Goal: Information Seeking & Learning: Check status

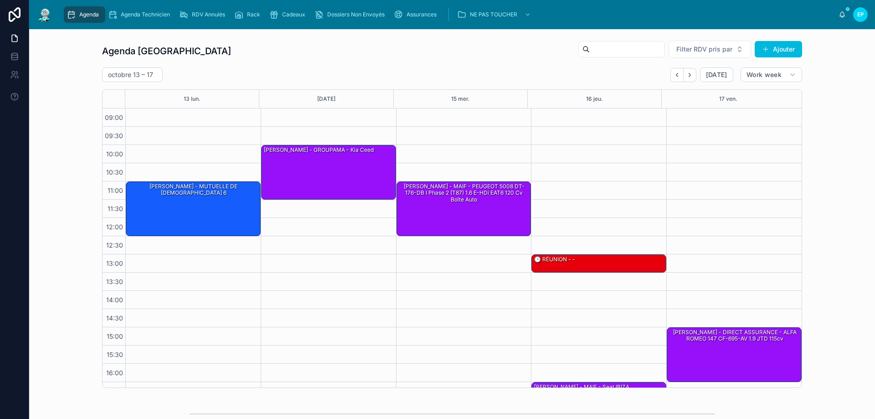
click at [672, 79] on button "Back" at bounding box center [676, 75] width 13 height 14
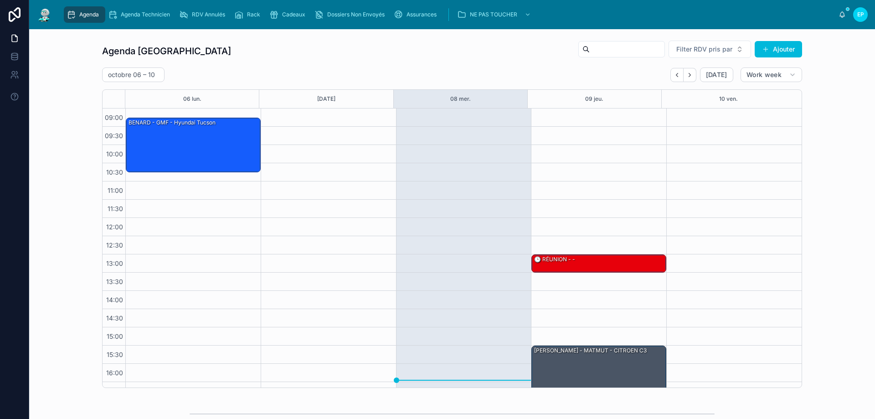
click at [734, 236] on div "09:00 09:30 10:00 10:30 11:00 11:30 12:00 12:30 13:00 13:30 14:00 14:30 15:00 1…" at bounding box center [452, 247] width 699 height 279
click at [742, 237] on div at bounding box center [733, 272] width 135 height 328
click at [590, 158] on div "13:00 – 13:30 🕒 RÉUNION - - 15:30 – 17:00 [PERSON_NAME] - MATMUT - CITROEN C3" at bounding box center [598, 272] width 135 height 328
click at [689, 73] on icon "Next" at bounding box center [689, 75] width 7 height 7
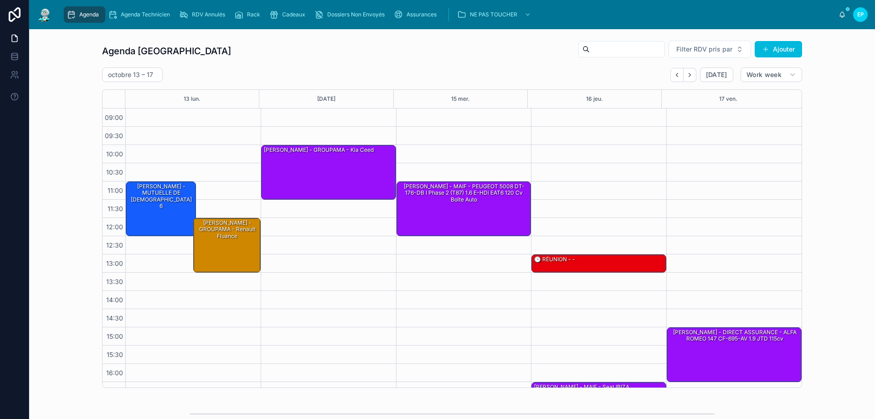
click at [688, 73] on icon "Next" at bounding box center [689, 75] width 2 height 4
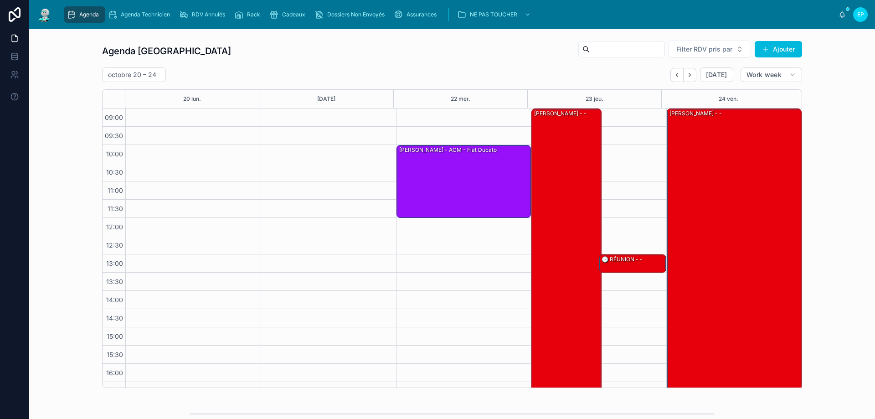
click at [673, 74] on icon "Back" at bounding box center [676, 75] width 7 height 7
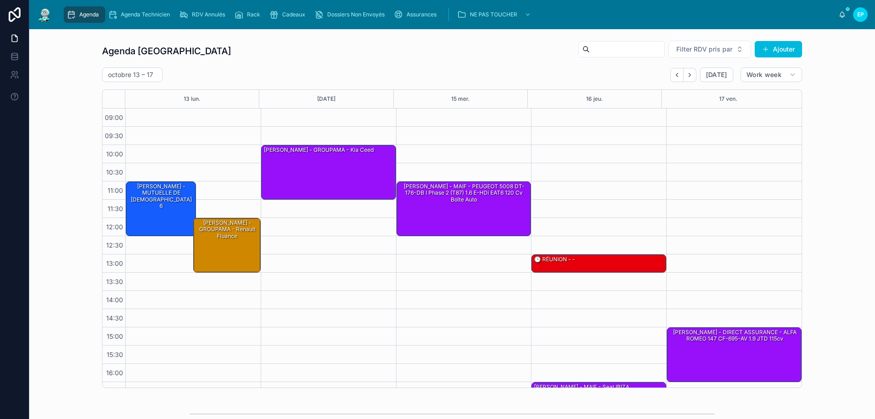
click at [673, 74] on icon "Back" at bounding box center [676, 75] width 7 height 7
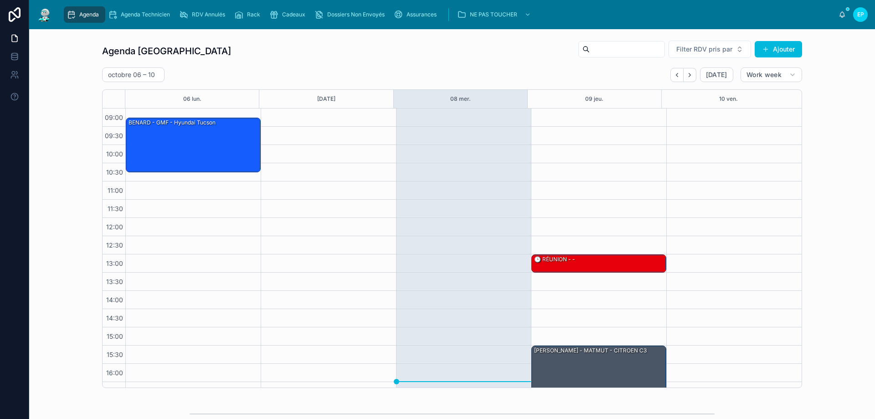
click at [676, 74] on icon "Back" at bounding box center [677, 75] width 2 height 4
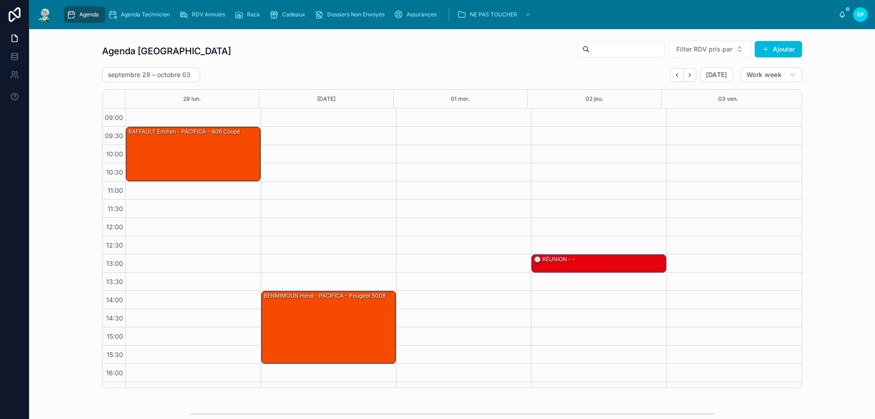
click at [676, 73] on icon "Back" at bounding box center [677, 75] width 2 height 4
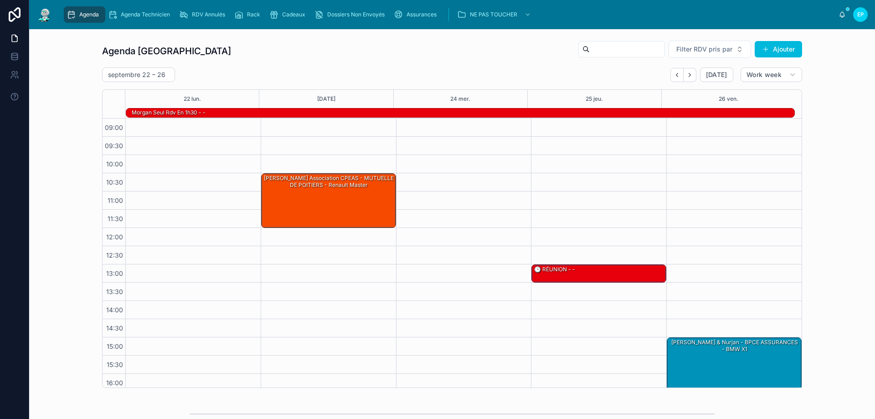
click at [677, 73] on icon "Back" at bounding box center [676, 75] width 7 height 7
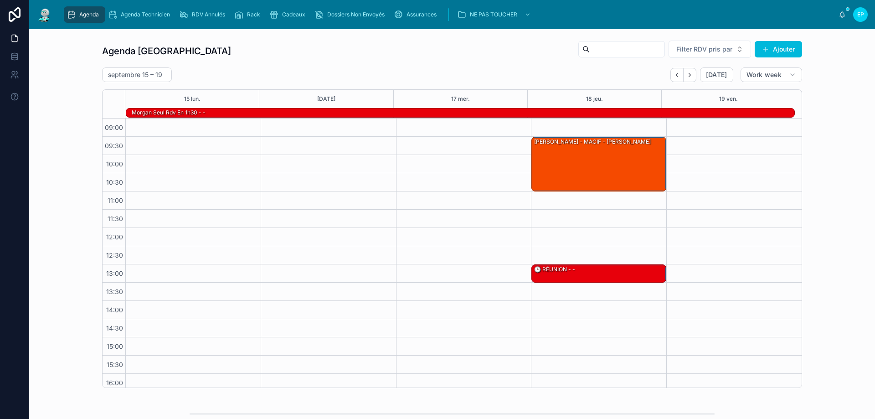
click at [678, 73] on icon "Back" at bounding box center [676, 75] width 7 height 7
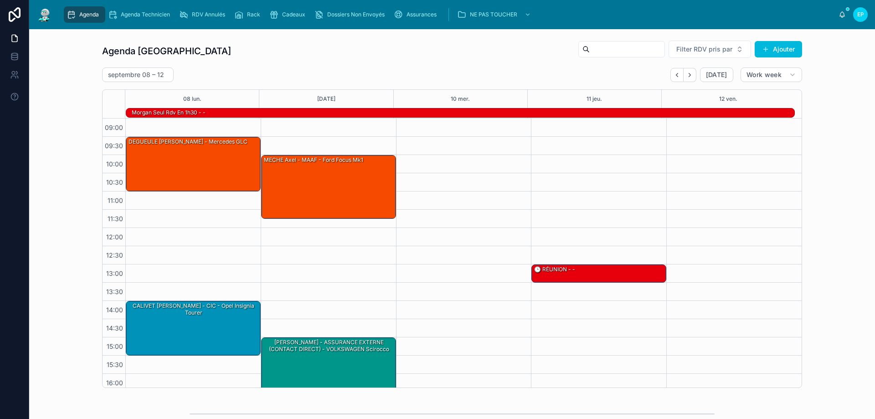
click at [678, 73] on button "Back" at bounding box center [676, 75] width 13 height 14
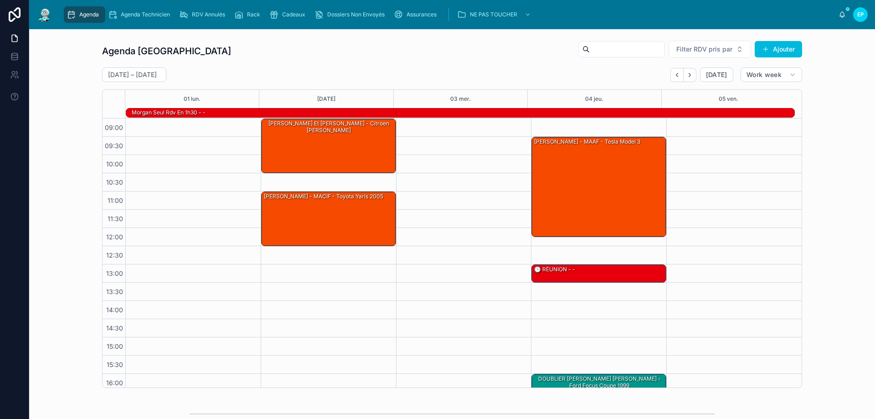
click at [678, 73] on button "Back" at bounding box center [676, 75] width 13 height 14
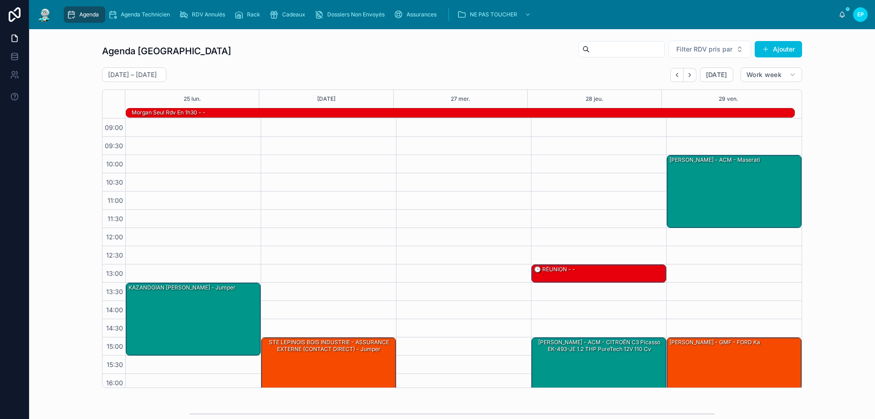
click at [670, 78] on button "Back" at bounding box center [676, 75] width 13 height 14
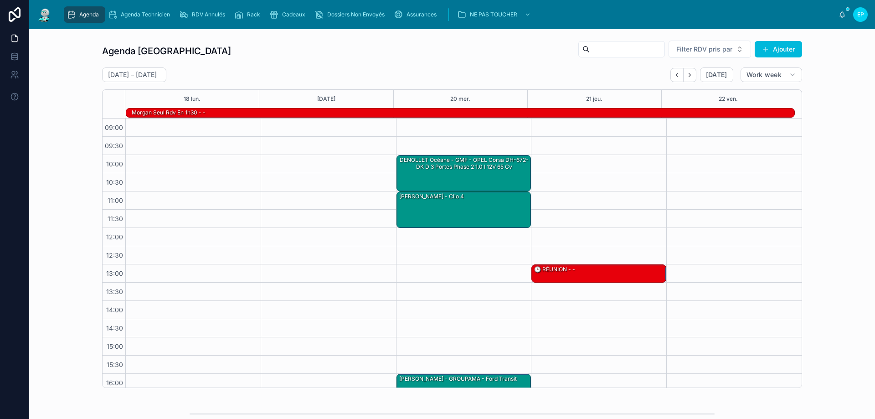
click at [677, 74] on icon "Back" at bounding box center [676, 75] width 7 height 7
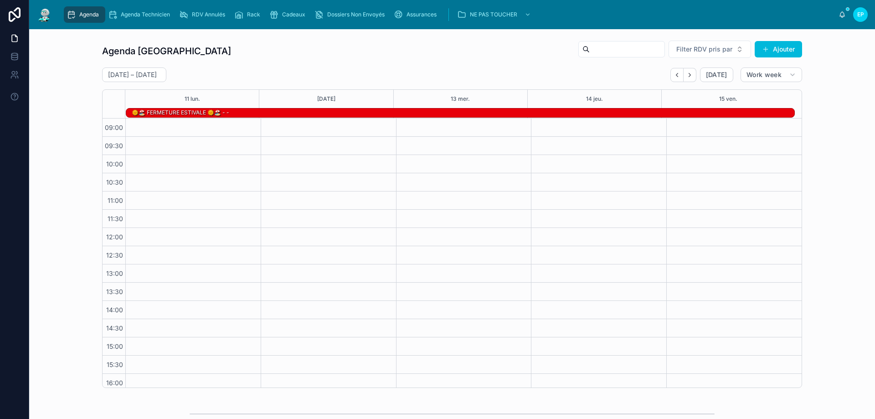
click at [686, 76] on icon "Next" at bounding box center [689, 75] width 7 height 7
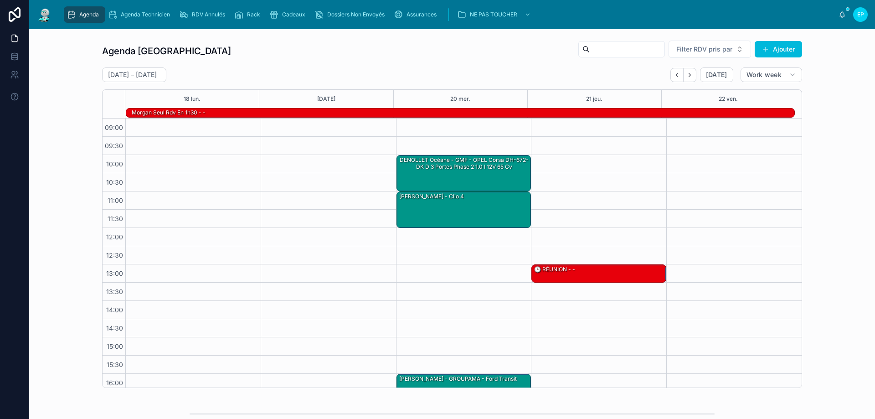
click at [686, 76] on icon "Next" at bounding box center [689, 75] width 7 height 7
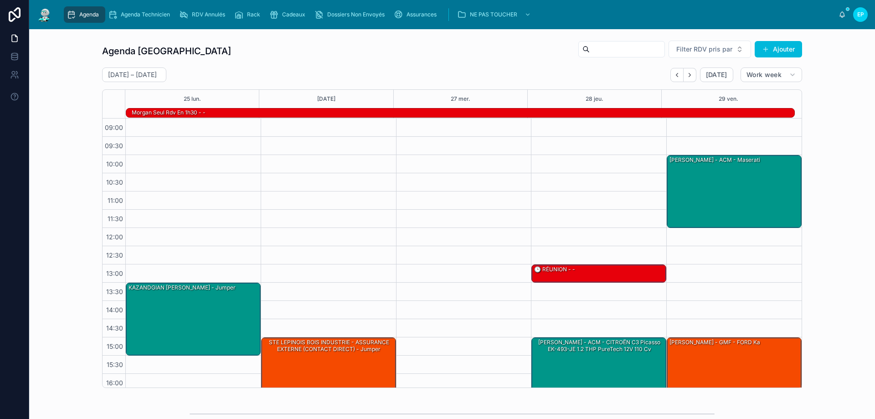
click at [686, 76] on icon "Next" at bounding box center [689, 75] width 7 height 7
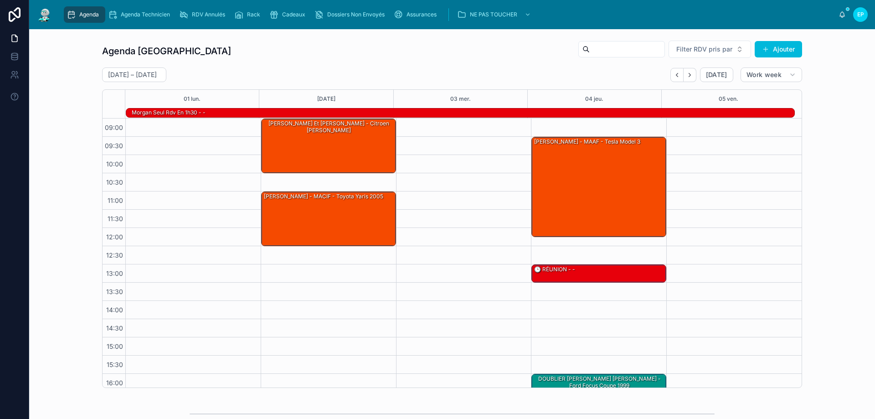
click at [686, 76] on icon "Next" at bounding box center [689, 75] width 7 height 7
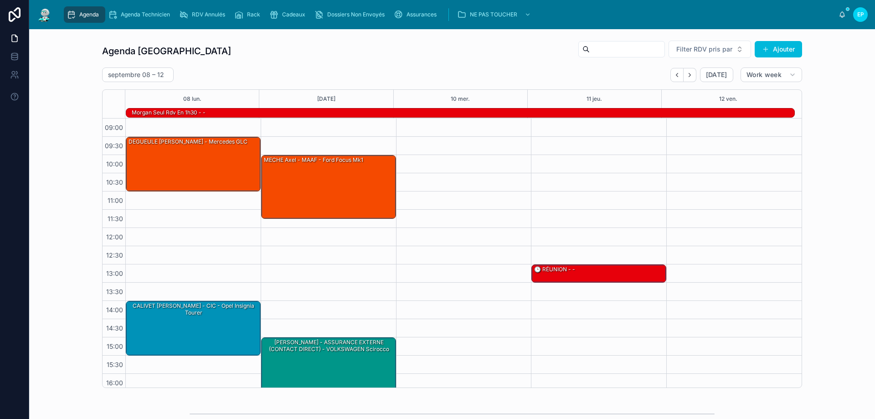
click at [686, 76] on icon "Next" at bounding box center [689, 75] width 7 height 7
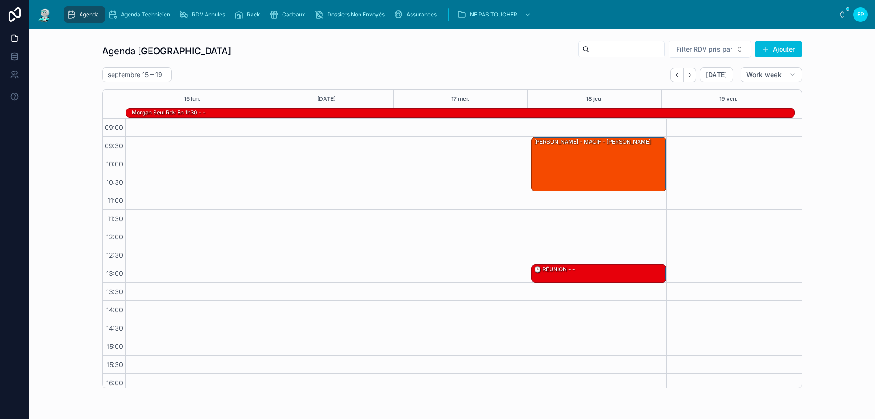
click at [687, 75] on icon "Next" at bounding box center [689, 75] width 7 height 7
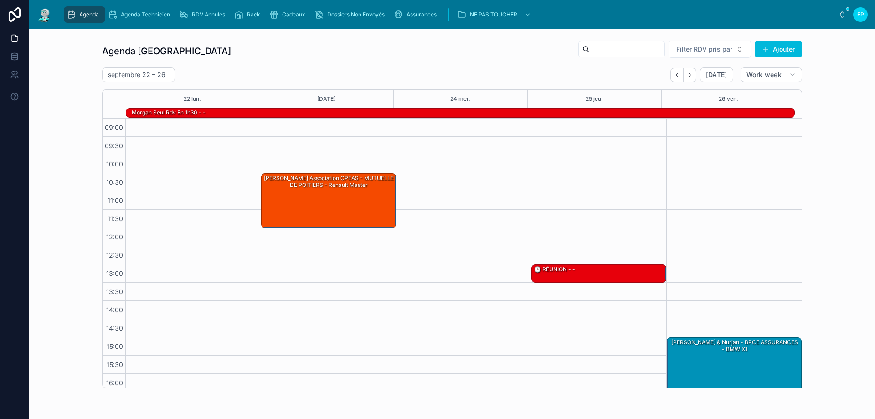
click at [687, 74] on icon "Next" at bounding box center [689, 75] width 7 height 7
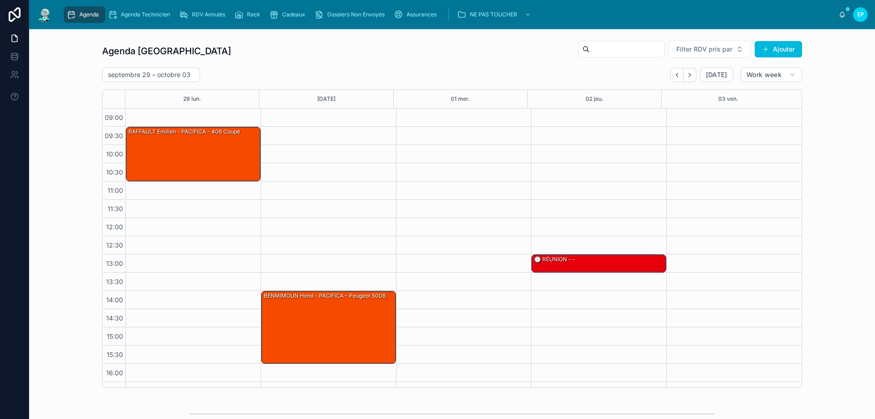
click at [687, 74] on icon "Next" at bounding box center [689, 75] width 7 height 7
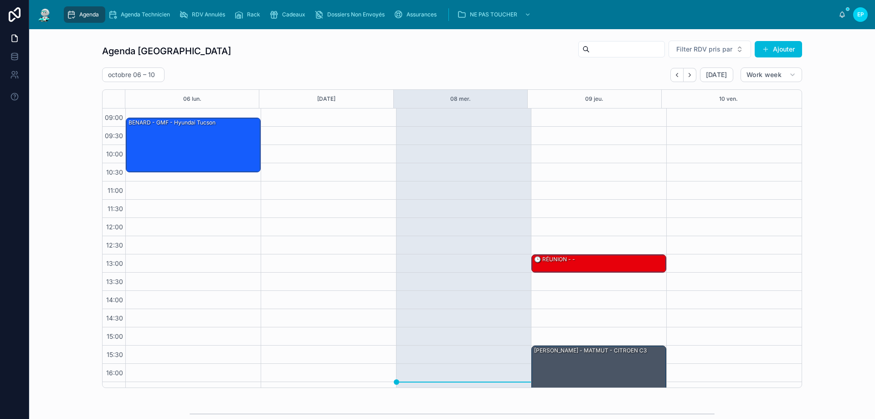
click at [688, 72] on icon "Next" at bounding box center [689, 75] width 7 height 7
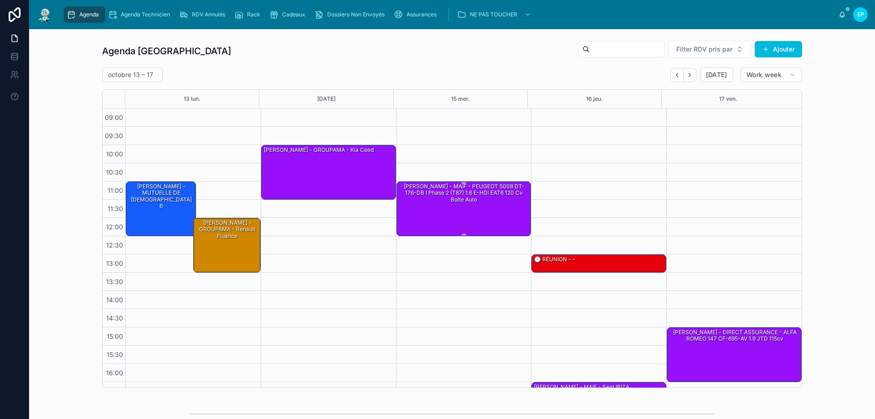
click at [453, 214] on div "HENRI DAMIEN - MAIF - PEUGEOT 5008 DT-176-DB I Phase 2 (T87) 1.6 e-HDi EAT6 120…" at bounding box center [464, 208] width 132 height 53
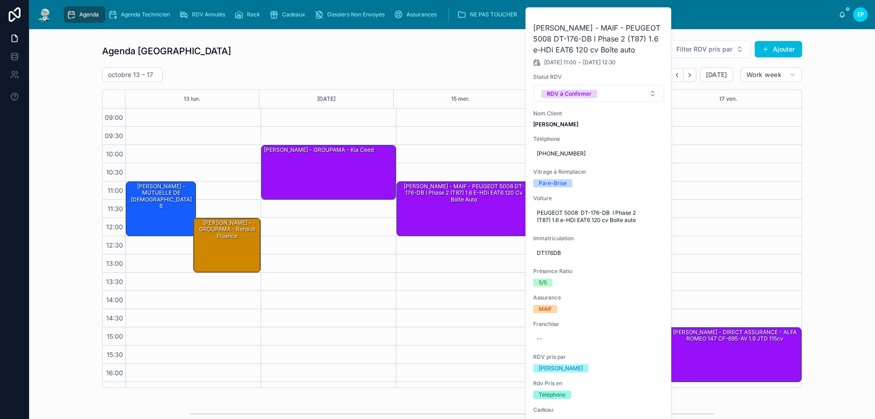
click at [437, 333] on div "11:00 – 12:30 HENRI DAMIEN - MAIF - PEUGEOT 5008 DT-176-DB I Phase 2 (T87) 1.6 …" at bounding box center [463, 272] width 135 height 328
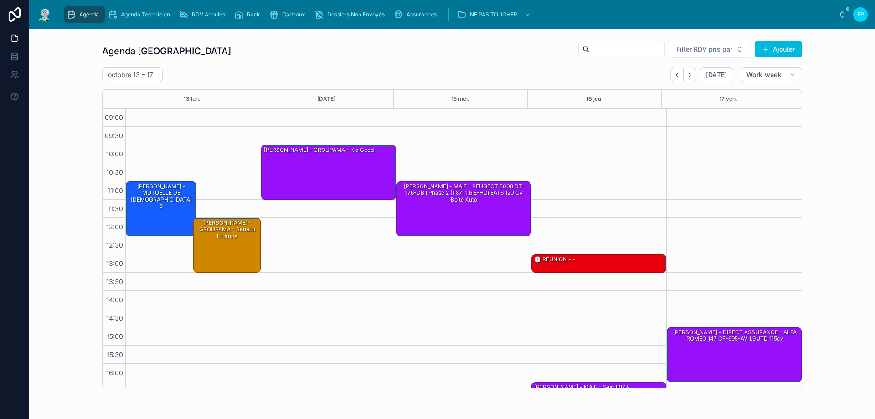
click at [692, 72] on button "Next" at bounding box center [689, 75] width 13 height 14
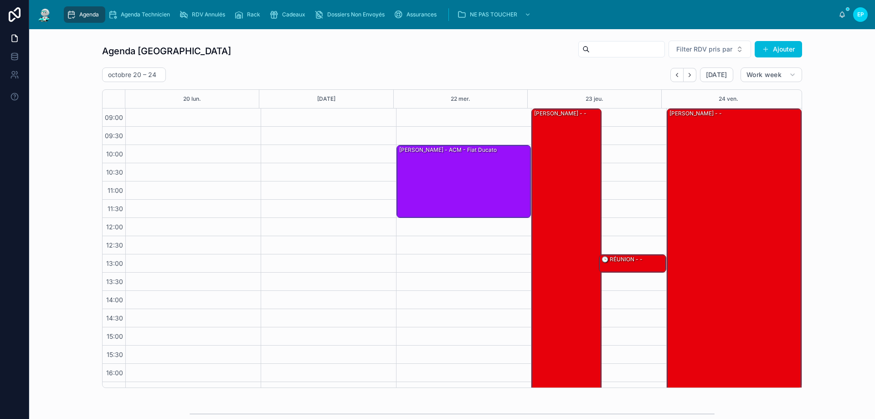
click at [673, 79] on button "Back" at bounding box center [676, 75] width 13 height 14
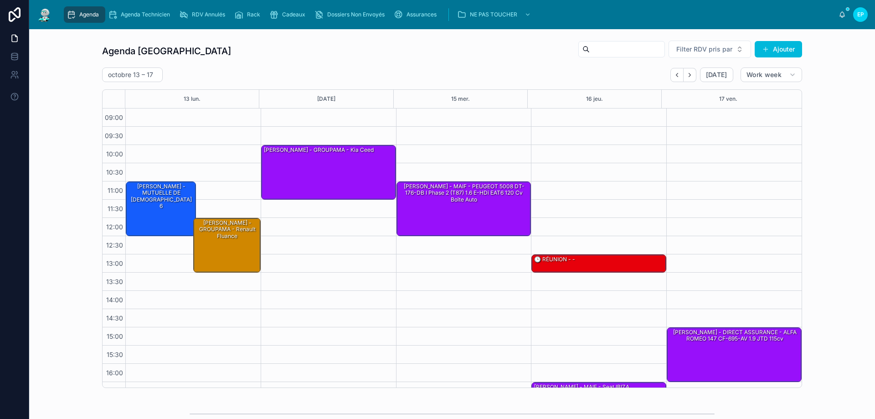
click at [673, 79] on button "Back" at bounding box center [676, 75] width 13 height 14
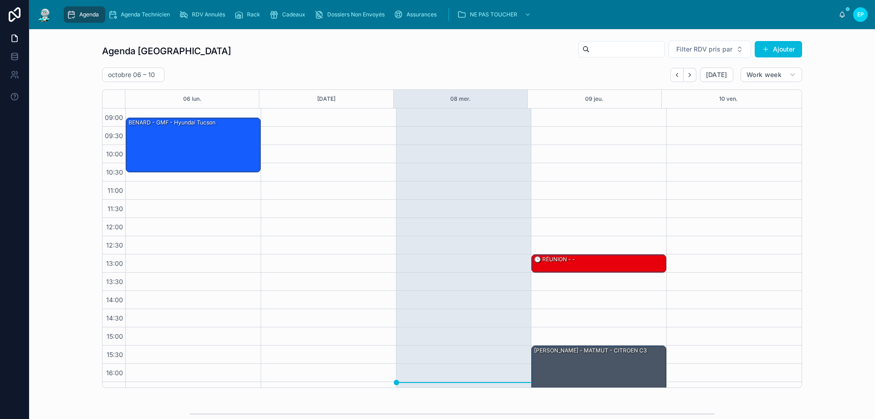
click at [673, 79] on button "Back" at bounding box center [676, 75] width 13 height 14
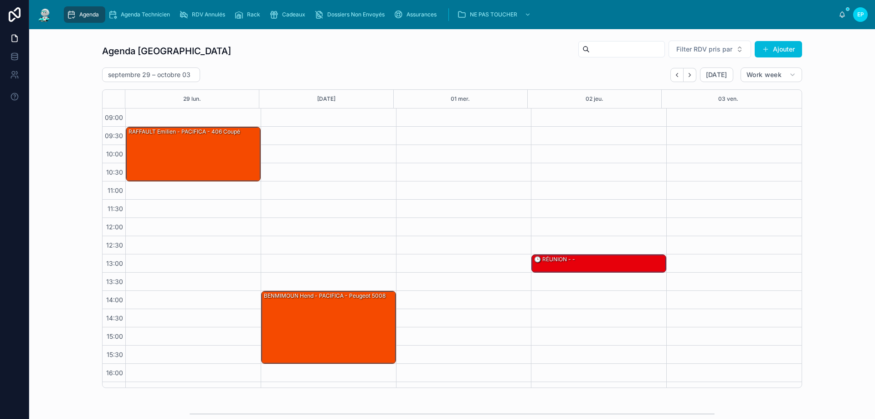
click at [673, 79] on button "Back" at bounding box center [676, 75] width 13 height 14
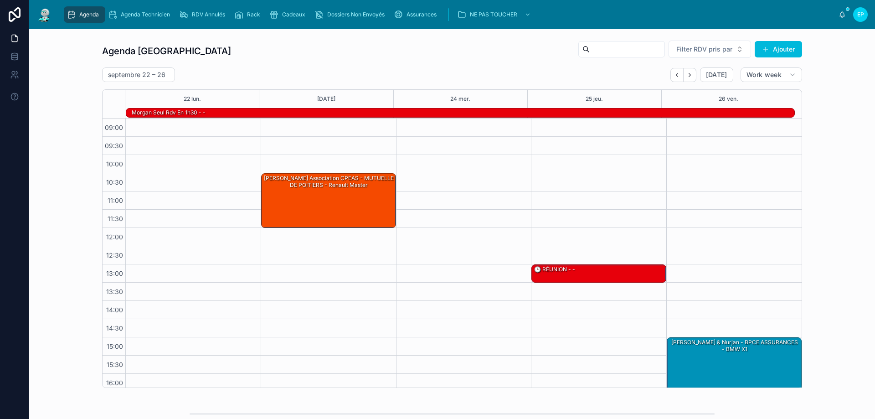
click at [687, 74] on icon "Next" at bounding box center [689, 75] width 7 height 7
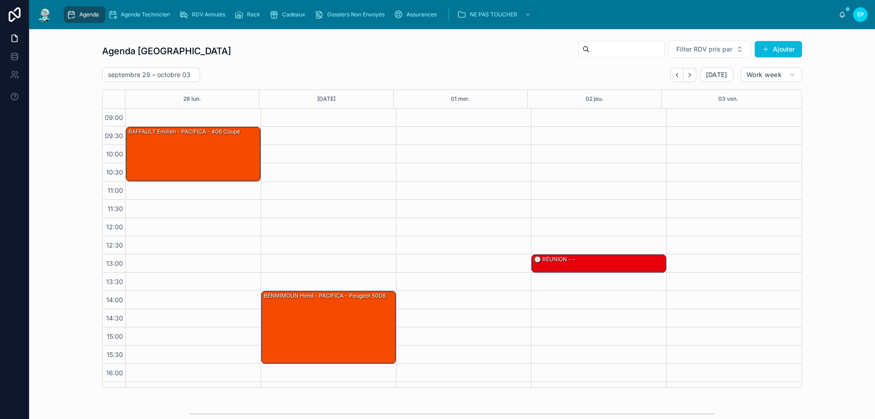
click at [687, 74] on icon "Next" at bounding box center [689, 75] width 7 height 7
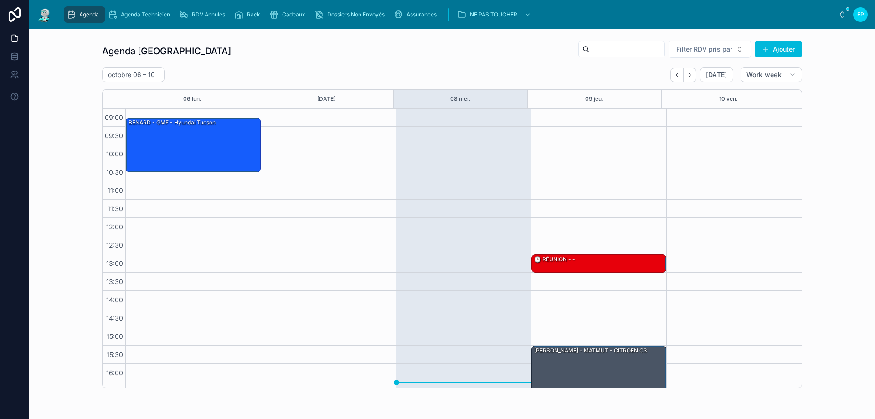
click at [687, 74] on icon "Next" at bounding box center [689, 75] width 7 height 7
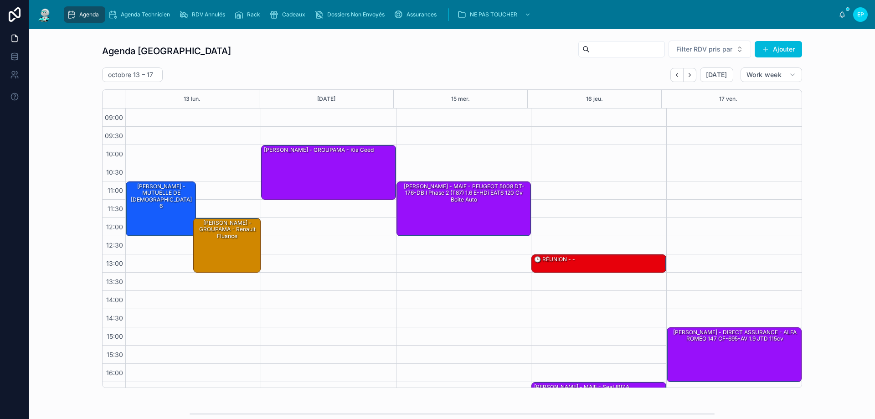
click at [687, 74] on icon "Next" at bounding box center [689, 75] width 7 height 7
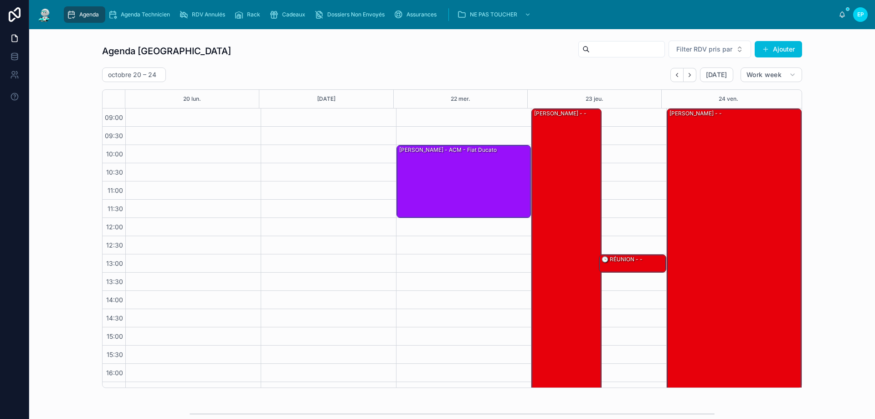
click at [684, 73] on button "Next" at bounding box center [689, 75] width 13 height 14
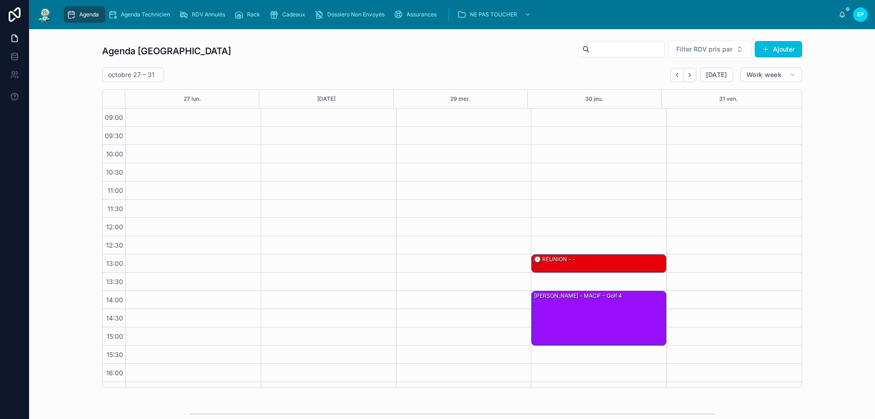
click at [687, 77] on icon "Next" at bounding box center [689, 75] width 7 height 7
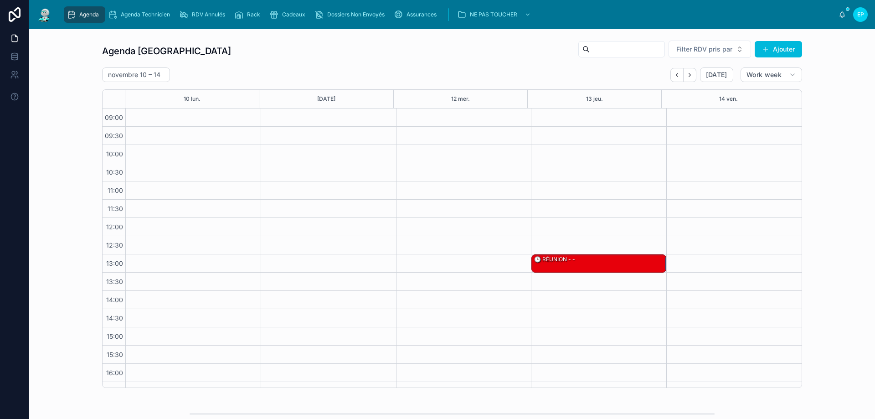
click at [689, 77] on icon "Next" at bounding box center [689, 75] width 7 height 7
click at [0, 0] on icon at bounding box center [0, 0] width 0 height 0
select select "****"
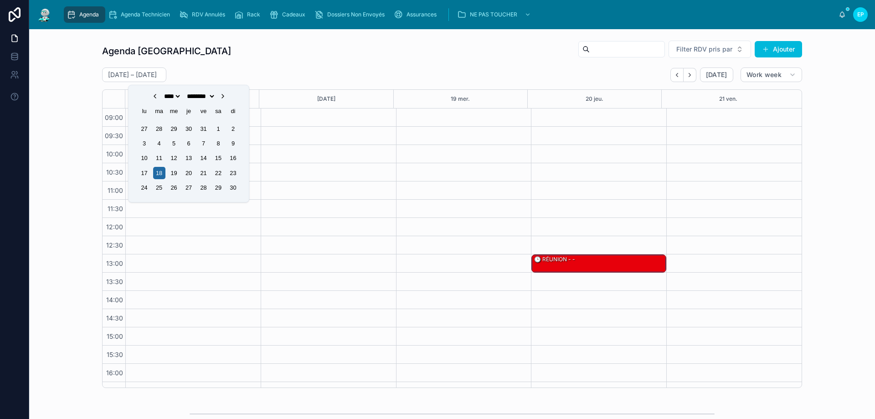
click at [226, 96] on icon "Choose Date" at bounding box center [222, 95] width 7 height 7
select select "**"
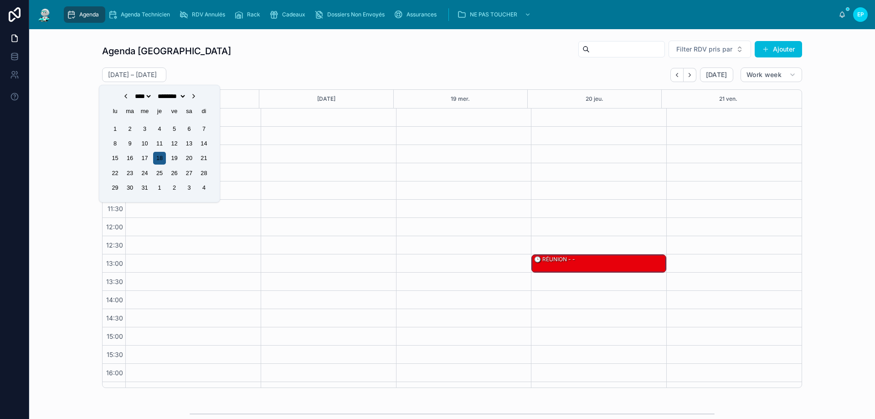
click at [162, 158] on div "18" at bounding box center [159, 158] width 12 height 12
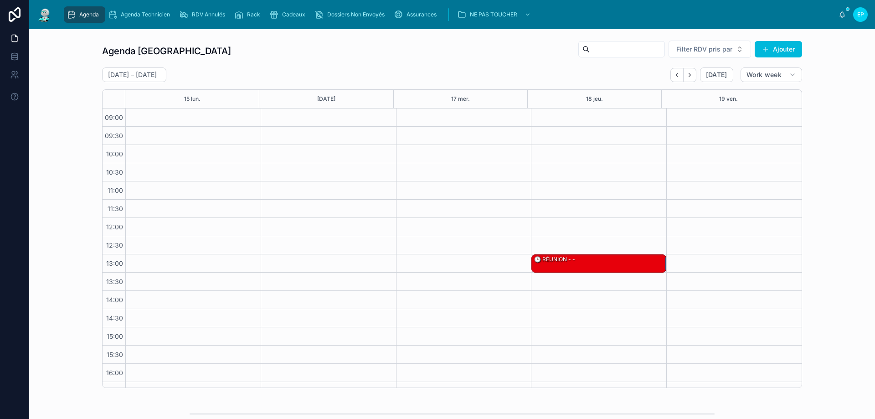
click at [686, 76] on icon "Next" at bounding box center [689, 75] width 7 height 7
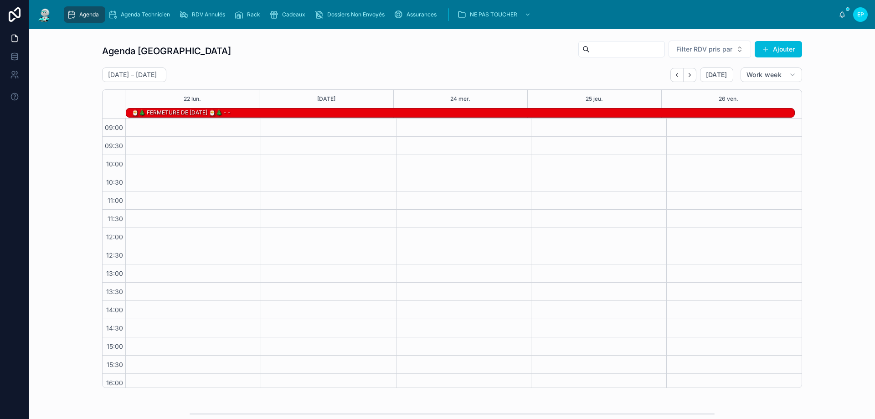
click at [684, 76] on button "Next" at bounding box center [689, 75] width 13 height 14
drag, startPoint x: 611, startPoint y: 145, endPoint x: 593, endPoint y: 154, distance: 19.8
click at [593, 154] on div at bounding box center [598, 282] width 135 height 328
click at [688, 76] on icon "Next" at bounding box center [689, 75] width 2 height 4
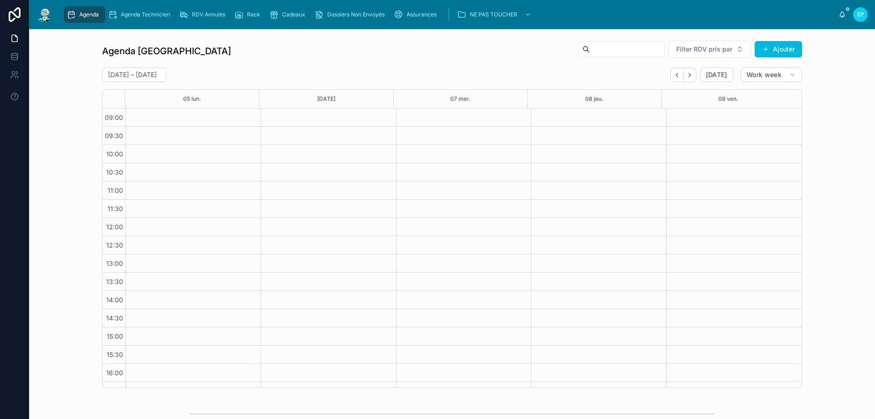
click at [675, 78] on button "Back" at bounding box center [676, 75] width 13 height 14
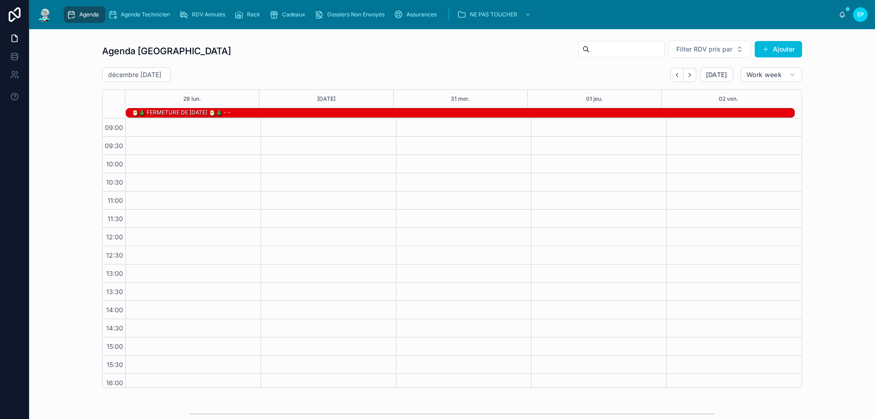
click at [675, 78] on button "Back" at bounding box center [676, 75] width 13 height 14
click at [441, 180] on div at bounding box center [463, 282] width 135 height 328
click at [670, 82] on div "[DATE]" at bounding box center [701, 74] width 63 height 15
click at [672, 80] on button "Back" at bounding box center [676, 75] width 13 height 14
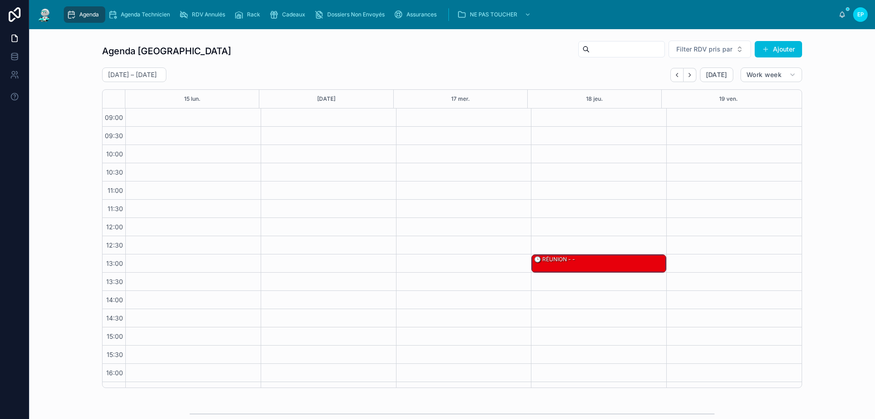
click at [674, 78] on icon "Back" at bounding box center [676, 75] width 7 height 7
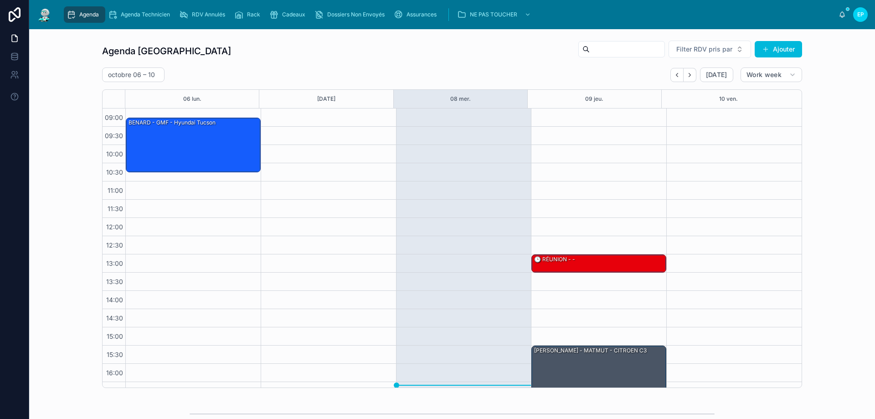
click at [647, 141] on div "13:00 – 13:30 🕒 RÉUNION - - 15:30 – 17:00 [PERSON_NAME] - MATMUT - CITROEN C3" at bounding box center [598, 272] width 135 height 328
click at [605, 366] on div "[PERSON_NAME] - MATMUT - CITROEN C3" at bounding box center [599, 372] width 132 height 53
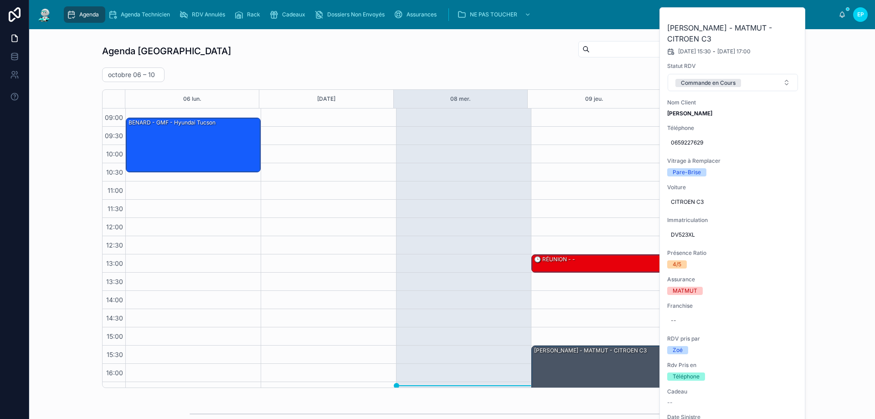
click at [0, 0] on button at bounding box center [0, 0] width 0 height 0
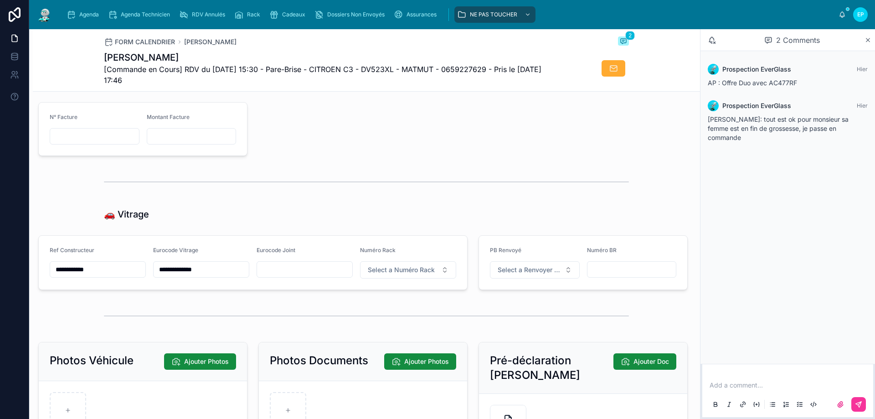
scroll to position [1002, 0]
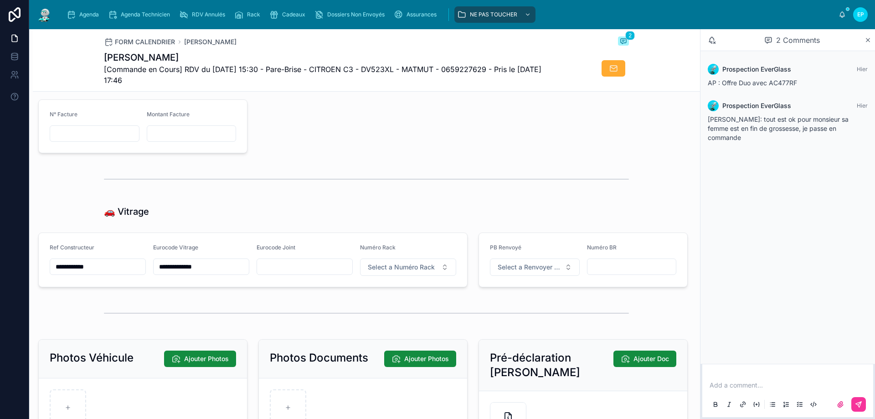
drag, startPoint x: 160, startPoint y: 277, endPoint x: 181, endPoint y: 278, distance: 20.6
click at [181, 273] on input "**********" at bounding box center [201, 266] width 95 height 13
click at [321, 180] on div at bounding box center [366, 179] width 525 height 23
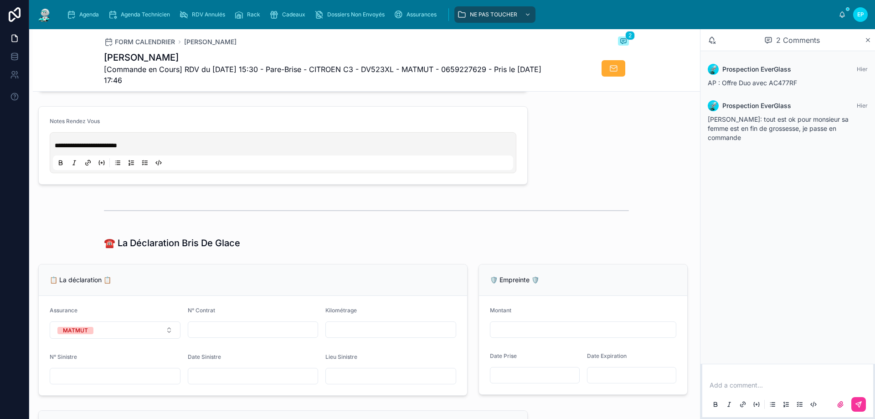
scroll to position [410, 0]
drag, startPoint x: 113, startPoint y: 154, endPoint x: 145, endPoint y: 151, distance: 31.6
click at [150, 151] on p "**********" at bounding box center [285, 146] width 460 height 9
copy span "********"
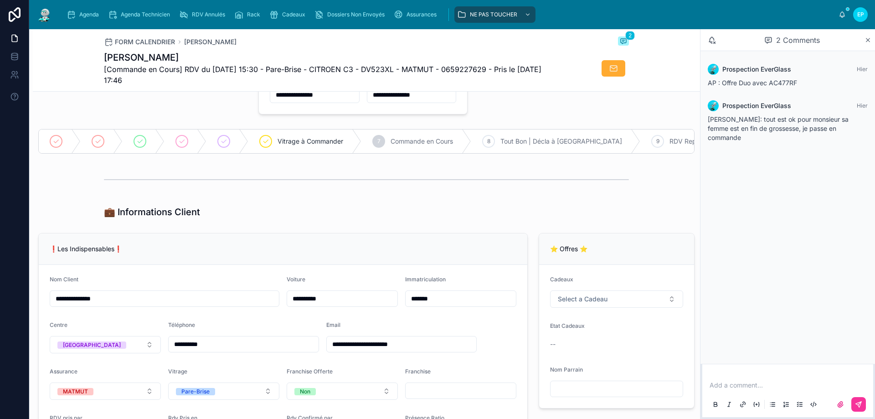
scroll to position [0, 0]
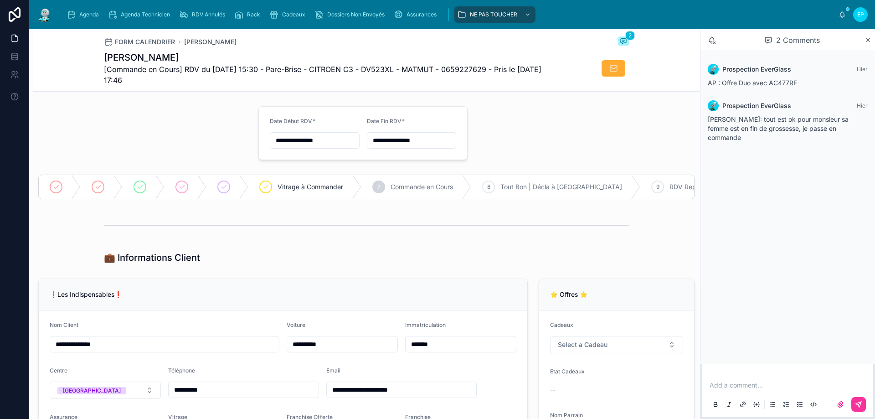
click at [92, 12] on span "Agenda" at bounding box center [89, 14] width 20 height 7
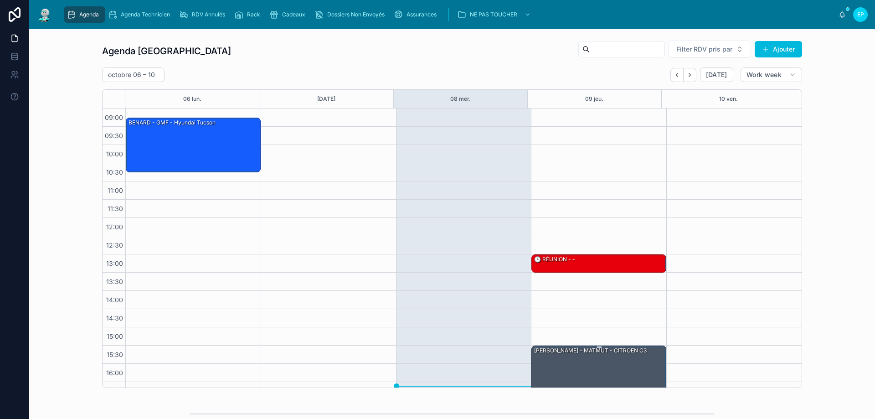
scroll to position [46, 0]
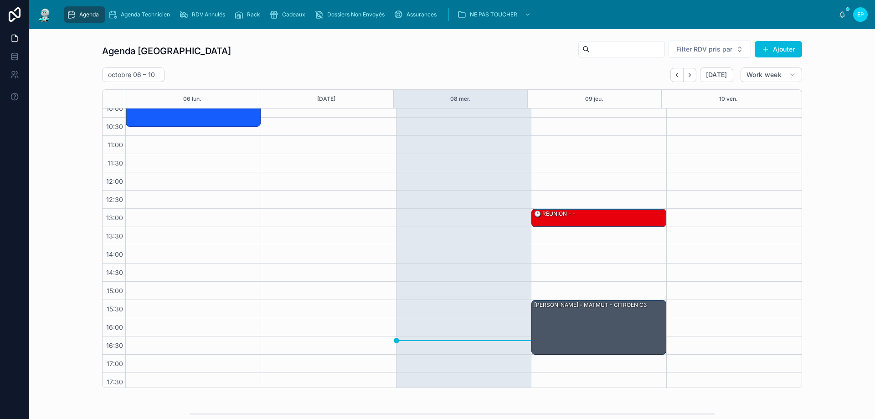
click at [669, 272] on div at bounding box center [733, 227] width 135 height 328
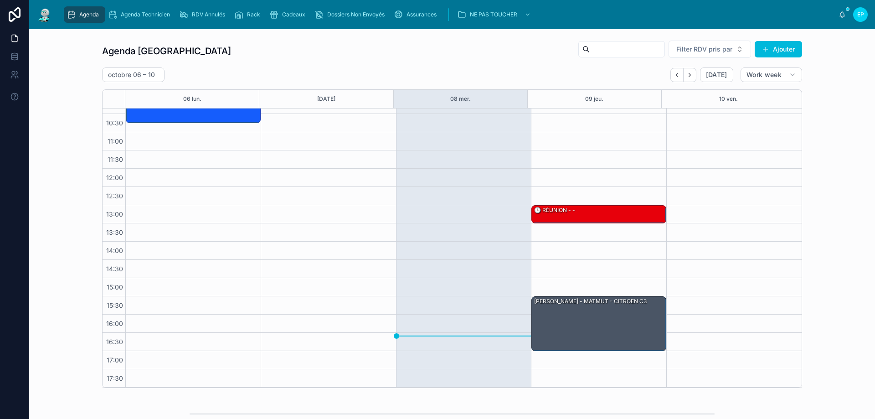
scroll to position [237, 0]
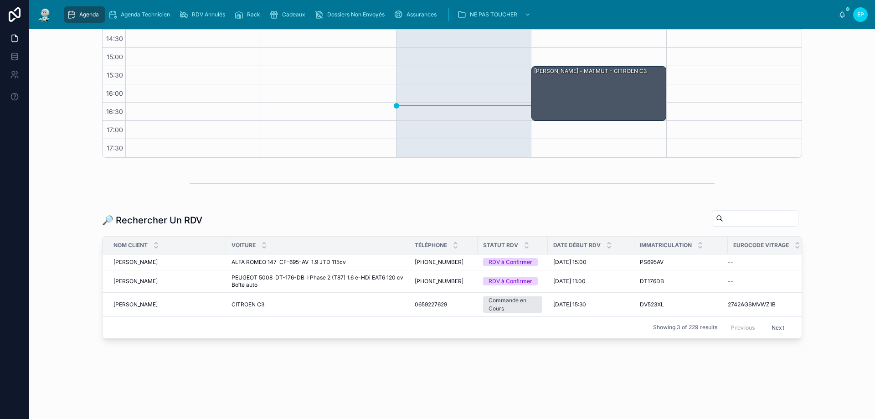
click at [723, 212] on input "text" at bounding box center [760, 218] width 75 height 13
paste input "*******"
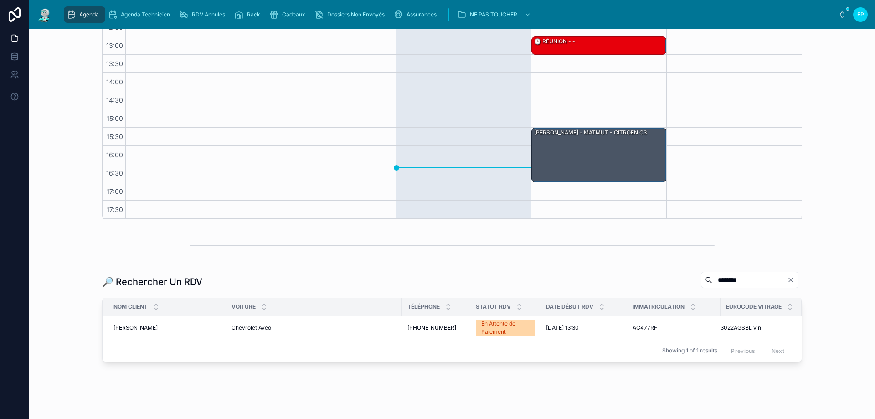
scroll to position [192, 0]
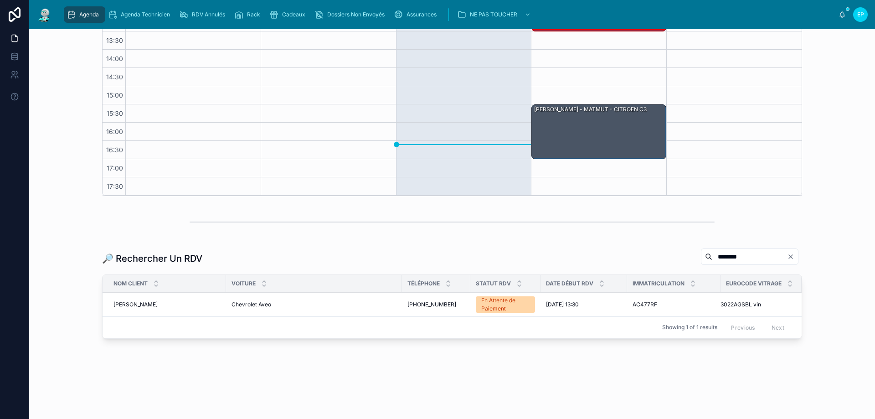
type input "*******"
click at [247, 301] on span "Chevrolet Aveo" at bounding box center [251, 304] width 40 height 7
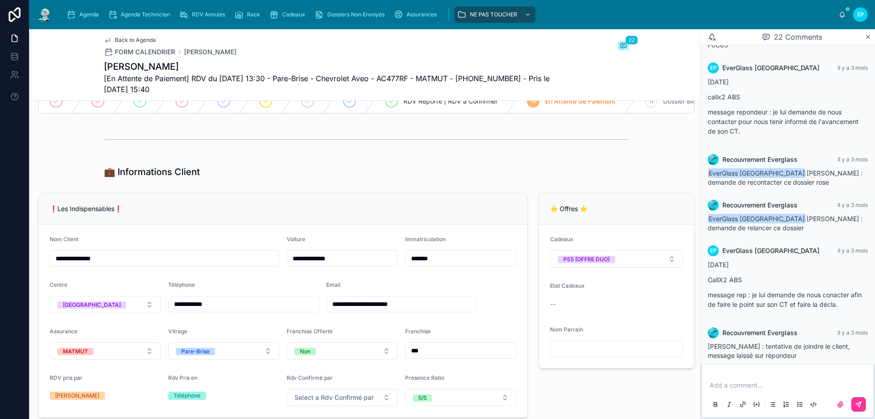
scroll to position [91, 0]
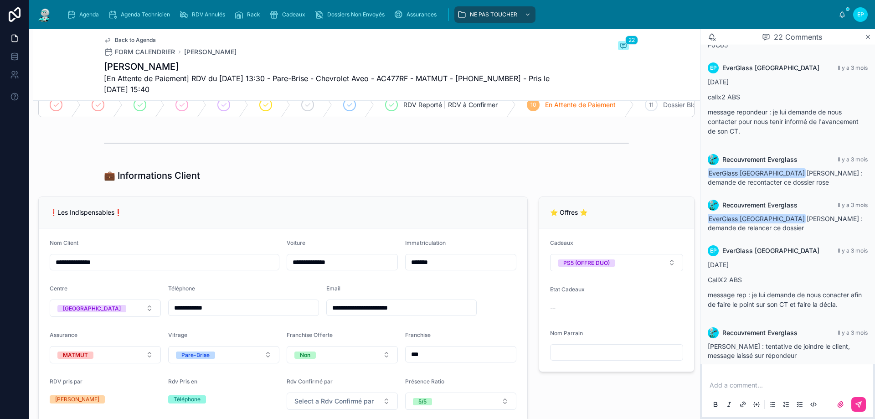
click at [91, 20] on div "Agenda" at bounding box center [85, 14] width 36 height 15
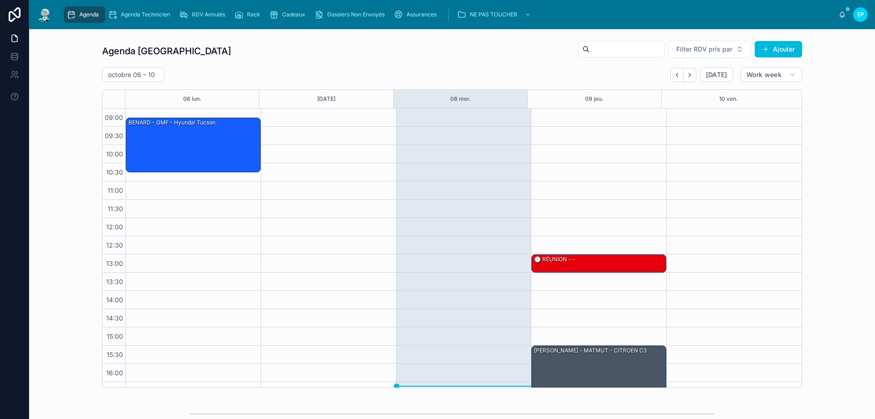
scroll to position [49, 0]
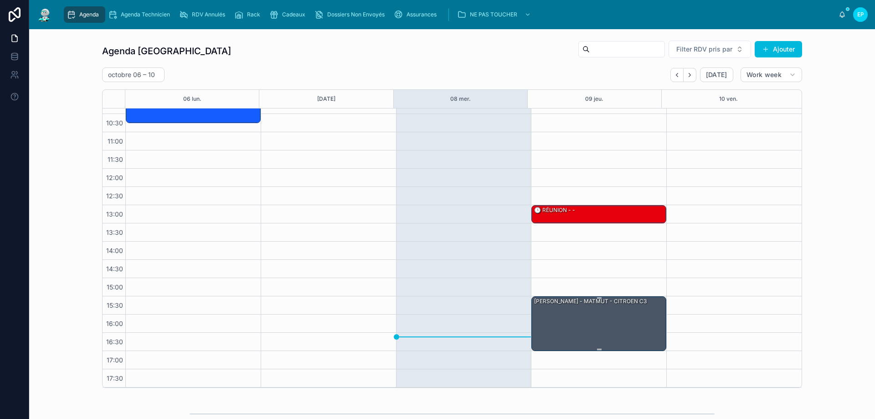
click at [567, 334] on div "[PERSON_NAME] - MATMUT - CITROEN C3" at bounding box center [599, 323] width 132 height 53
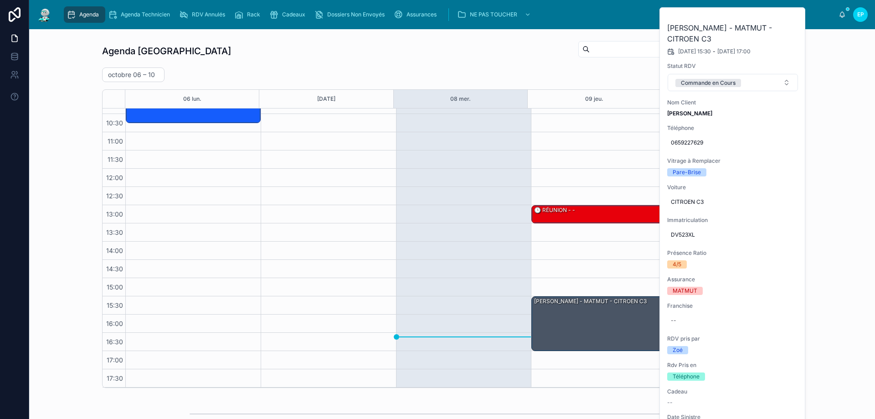
click at [594, 171] on div "13:00 – 13:30 🕒 RÉUNION - - 15:30 – 17:00 [PERSON_NAME] - MATMUT - CITROEN C3" at bounding box center [598, 223] width 135 height 328
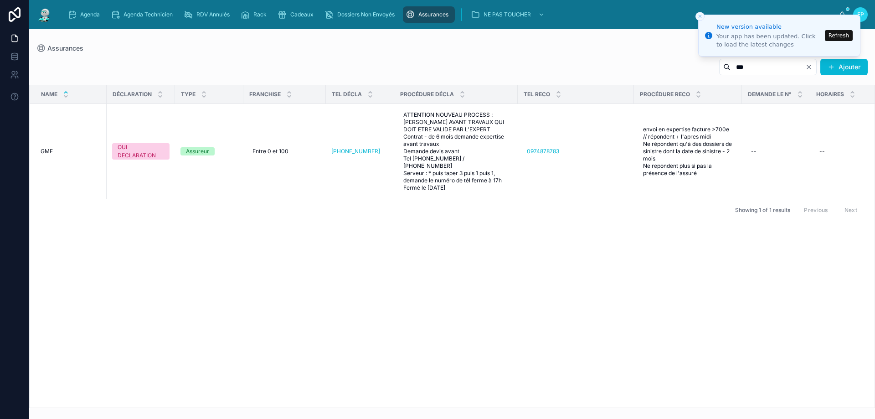
drag, startPoint x: 728, startPoint y: 67, endPoint x: 647, endPoint y: 58, distance: 82.1
click at [644, 63] on div "*** Ajouter" at bounding box center [451, 68] width 831 height 21
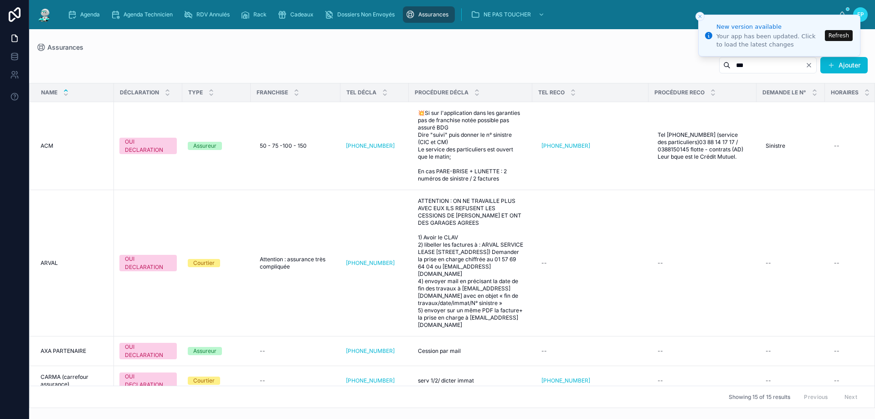
type input "***"
